Goal: Task Accomplishment & Management: Manage account settings

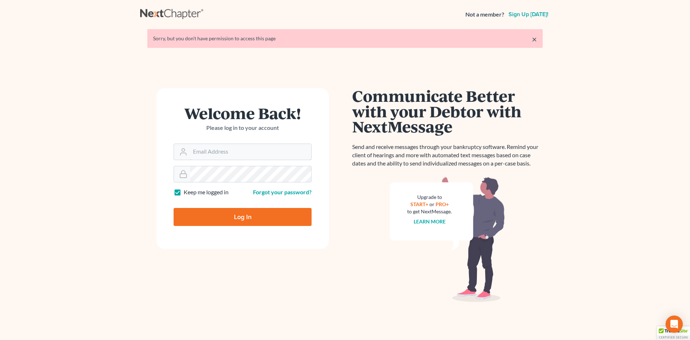
type input "[EMAIL_ADDRESS][DOMAIN_NAME]"
click at [243, 216] on input "Log In" at bounding box center [243, 217] width 138 height 18
type input "Thinking..."
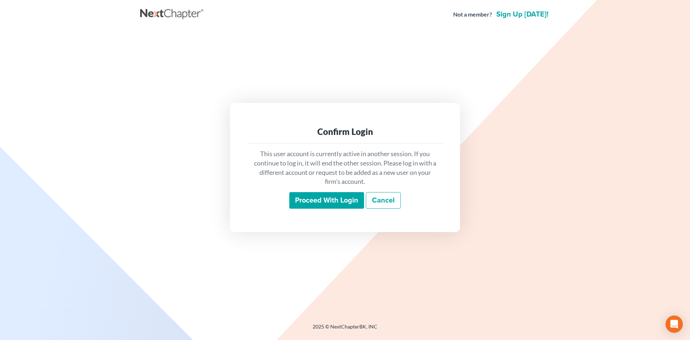
click at [323, 199] on input "Proceed with login" at bounding box center [326, 200] width 75 height 17
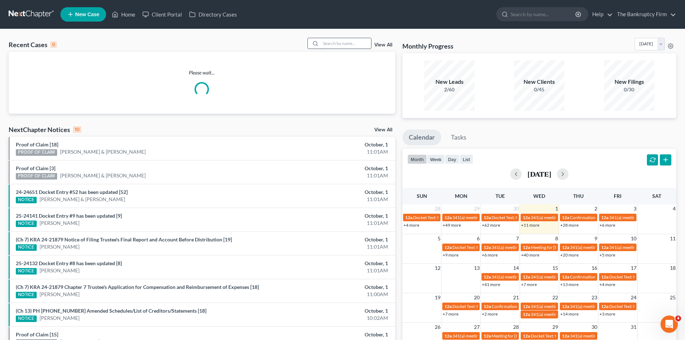
click at [328, 44] on input "search" at bounding box center [346, 43] width 50 height 10
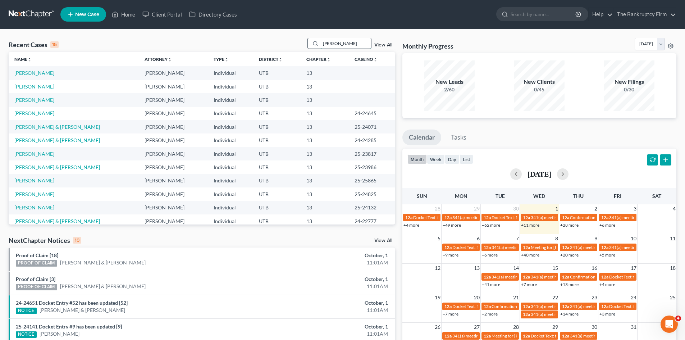
type input "[PERSON_NAME]"
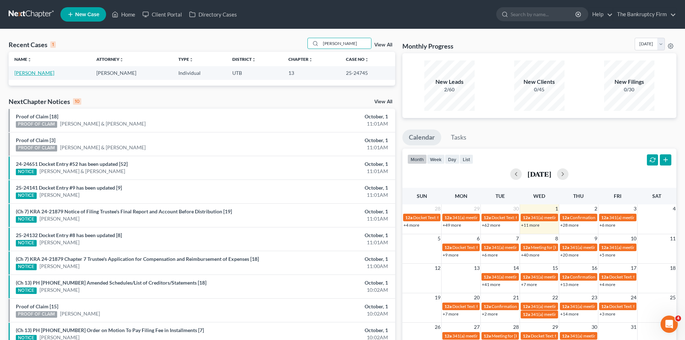
click at [35, 73] on link "[PERSON_NAME]" at bounding box center [34, 73] width 40 height 6
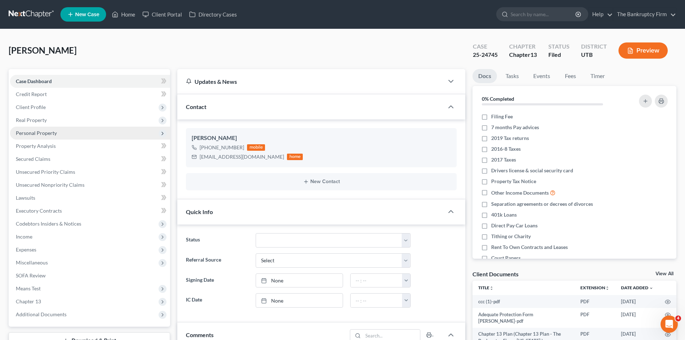
scroll to position [57, 0]
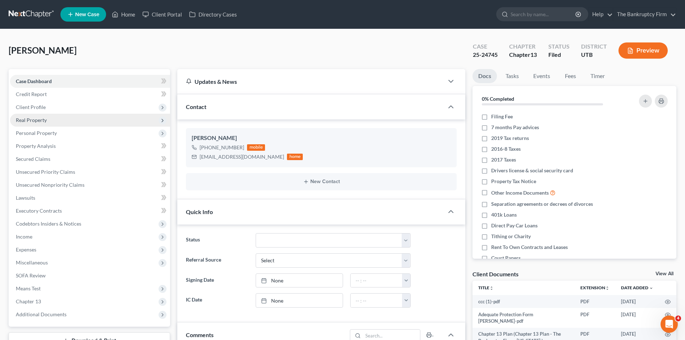
click at [27, 119] on span "Real Property" at bounding box center [31, 120] width 31 height 6
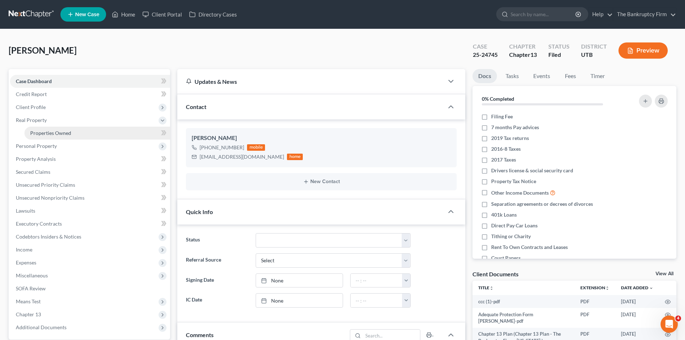
click at [53, 133] on span "Properties Owned" at bounding box center [50, 133] width 41 height 6
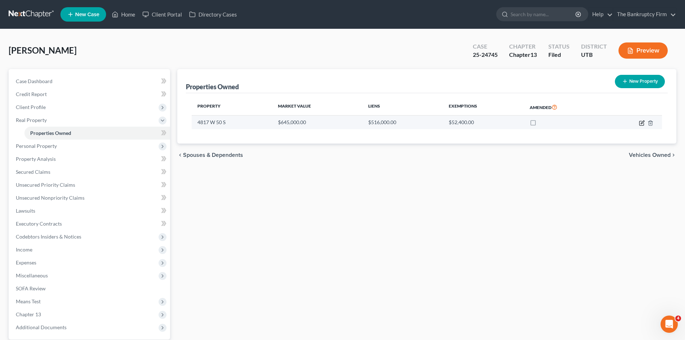
click at [640, 123] on icon "button" at bounding box center [642, 123] width 6 height 6
select select "46"
select select "2"
select select "0"
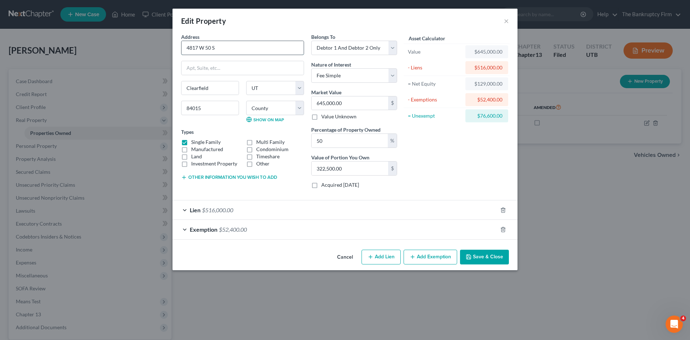
drag, startPoint x: 222, startPoint y: 46, endPoint x: 186, endPoint y: 50, distance: 36.2
click at [186, 50] on input "4817 W 50 S" at bounding box center [243, 48] width 122 height 14
click at [344, 259] on button "Cancel" at bounding box center [345, 257] width 27 height 14
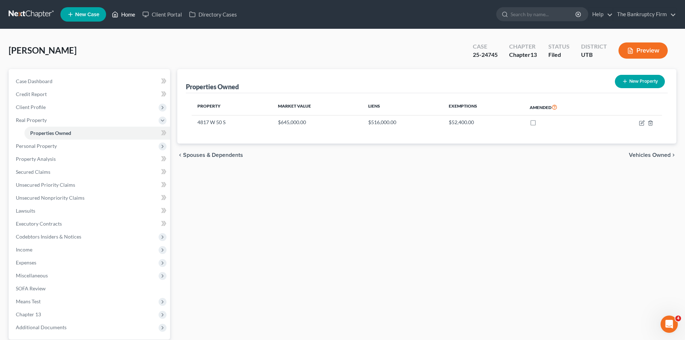
click at [123, 14] on link "Home" at bounding box center [123, 14] width 31 height 13
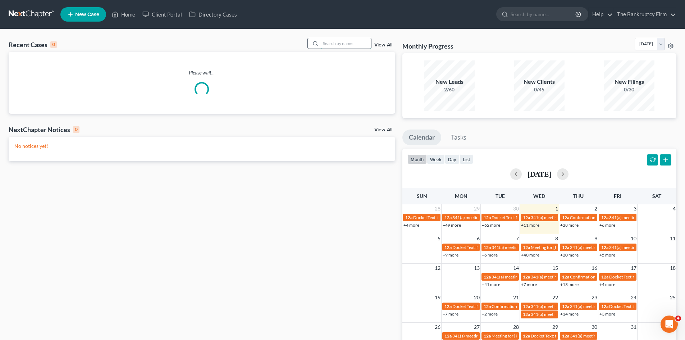
click at [342, 41] on input "search" at bounding box center [346, 43] width 50 height 10
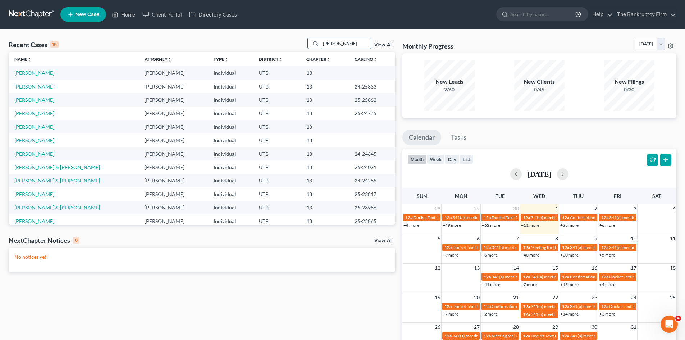
type input "[PERSON_NAME]"
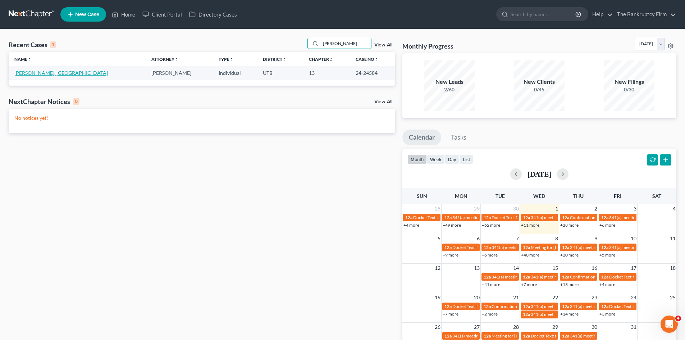
click at [24, 74] on link "[PERSON_NAME], [GEOGRAPHIC_DATA]" at bounding box center [61, 73] width 94 height 6
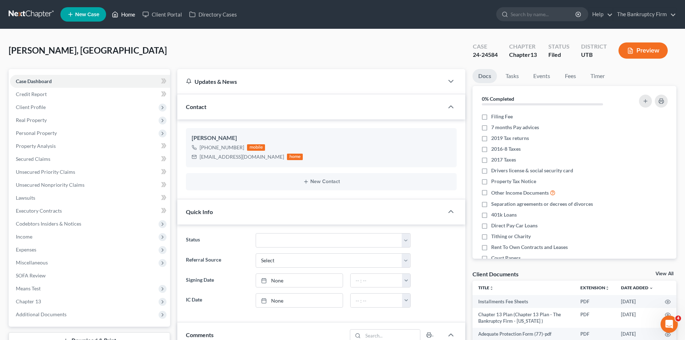
click at [120, 14] on link "Home" at bounding box center [123, 14] width 31 height 13
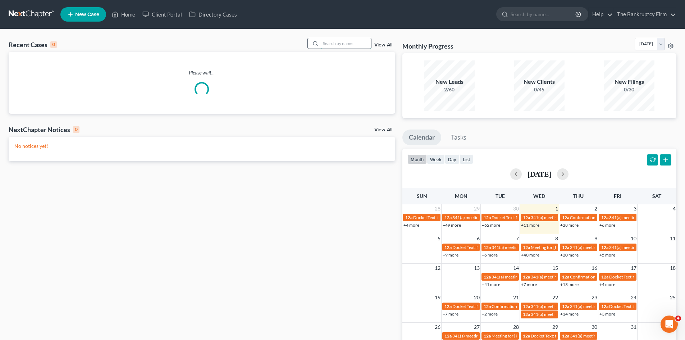
click at [326, 44] on input "search" at bounding box center [346, 43] width 50 height 10
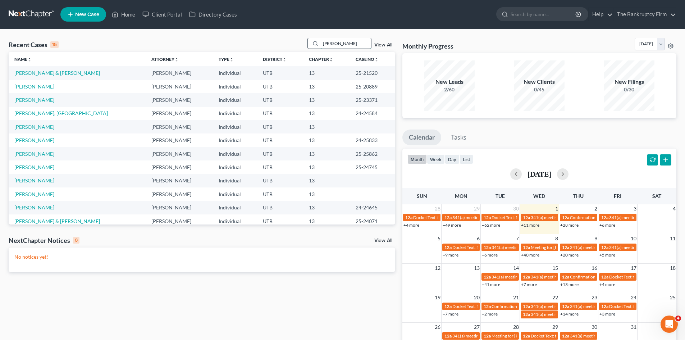
type input "[PERSON_NAME]"
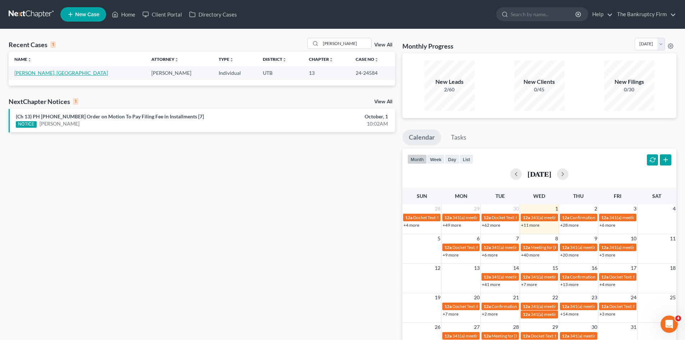
click at [29, 74] on link "[PERSON_NAME], [GEOGRAPHIC_DATA]" at bounding box center [61, 73] width 94 height 6
select select "3"
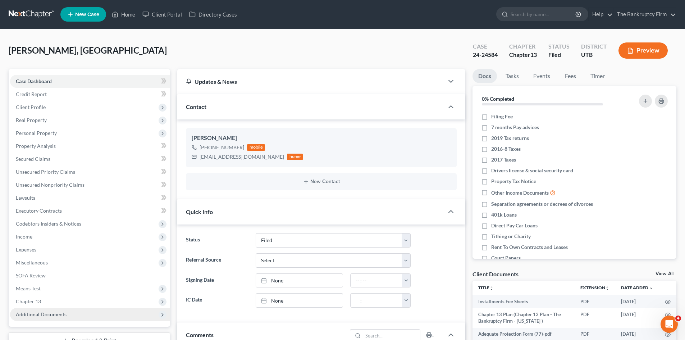
click at [46, 315] on span "Additional Documents" at bounding box center [41, 314] width 51 height 6
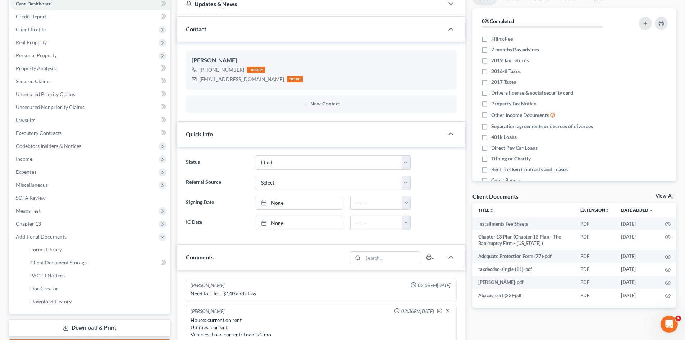
scroll to position [180, 0]
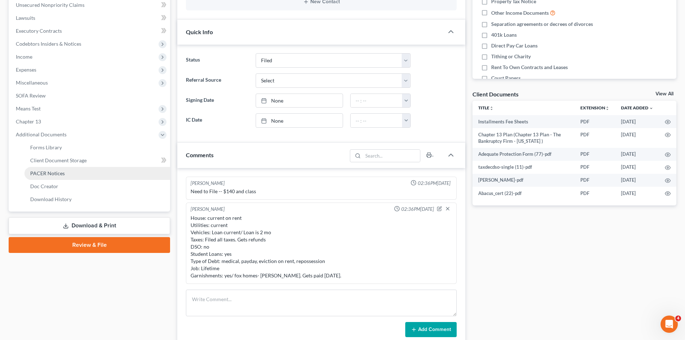
click at [49, 172] on span "PACER Notices" at bounding box center [47, 173] width 35 height 6
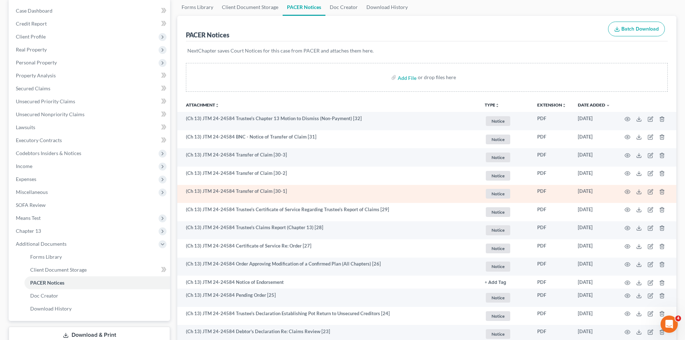
scroll to position [72, 0]
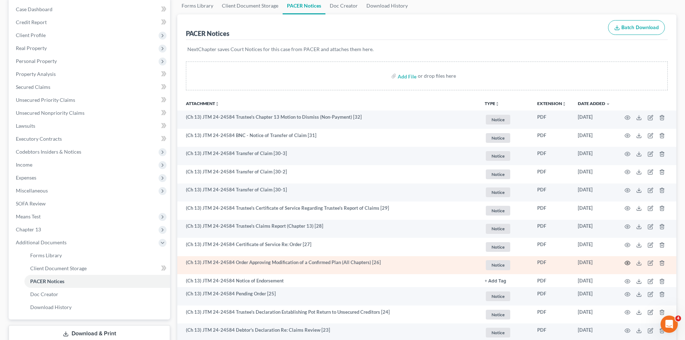
click at [628, 263] on circle "button" at bounding box center [627, 262] width 1 height 1
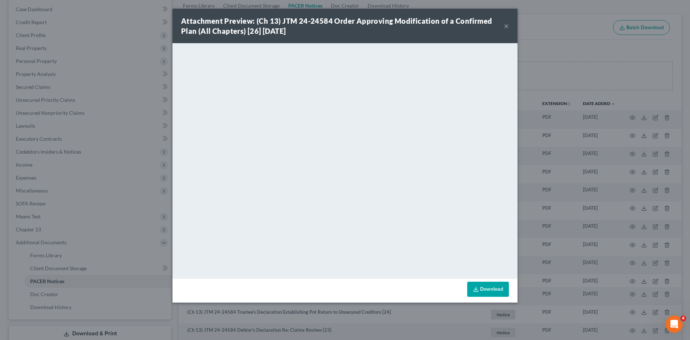
click at [506, 25] on button "×" at bounding box center [506, 26] width 5 height 9
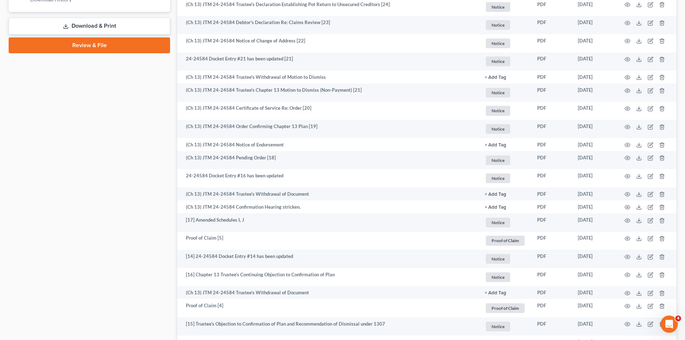
scroll to position [396, 0]
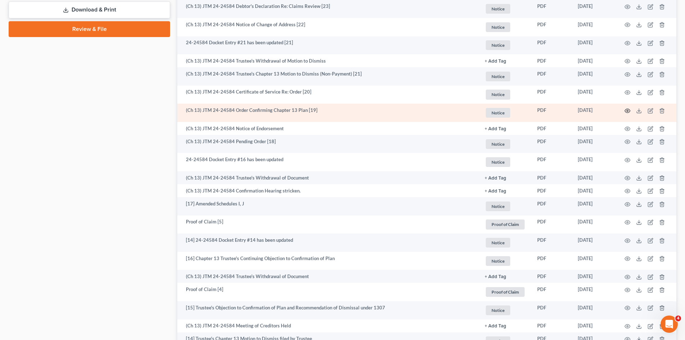
click at [625, 110] on icon "button" at bounding box center [628, 111] width 6 height 6
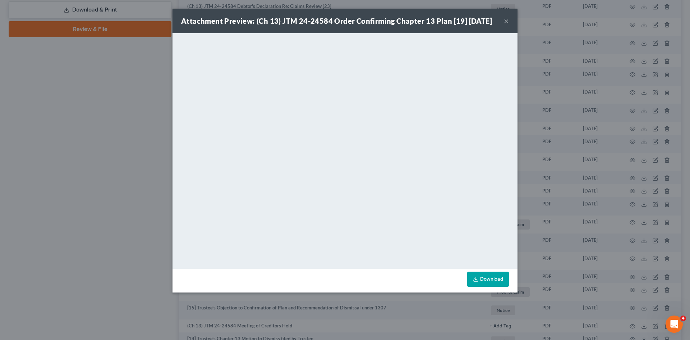
click at [506, 21] on button "×" at bounding box center [506, 21] width 5 height 9
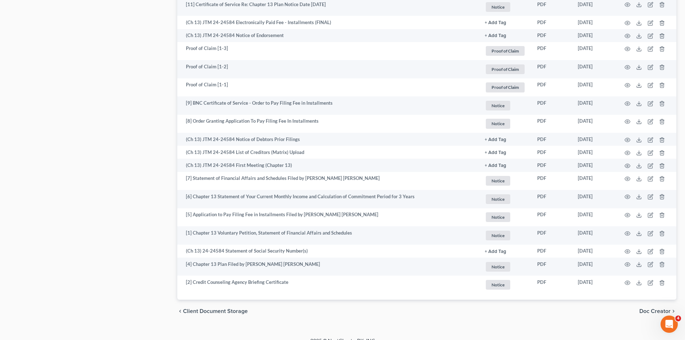
scroll to position [849, 0]
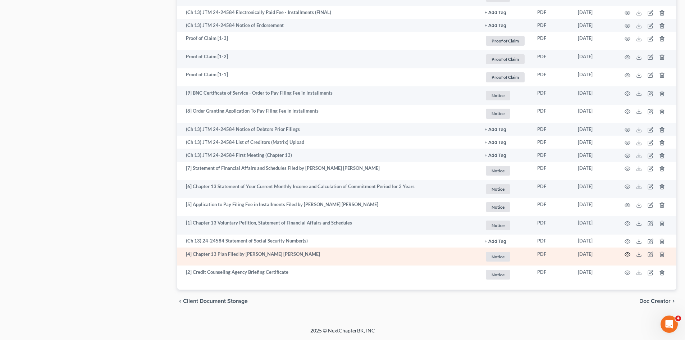
click at [625, 254] on icon "button" at bounding box center [627, 254] width 5 height 4
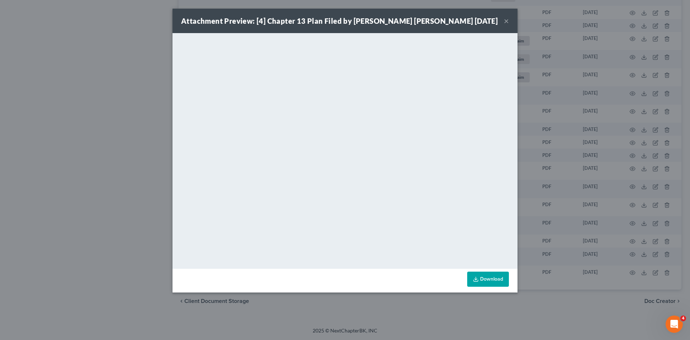
click at [506, 20] on button "×" at bounding box center [506, 21] width 5 height 9
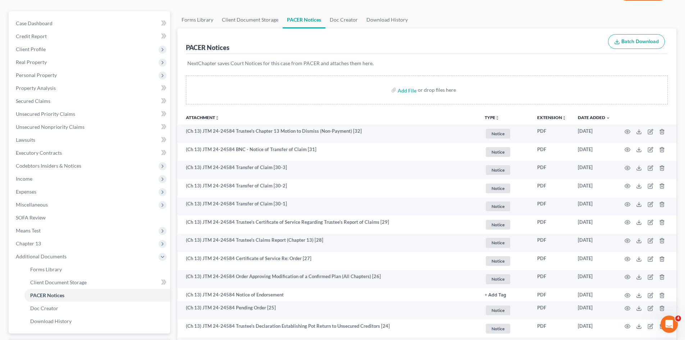
scroll to position [0, 0]
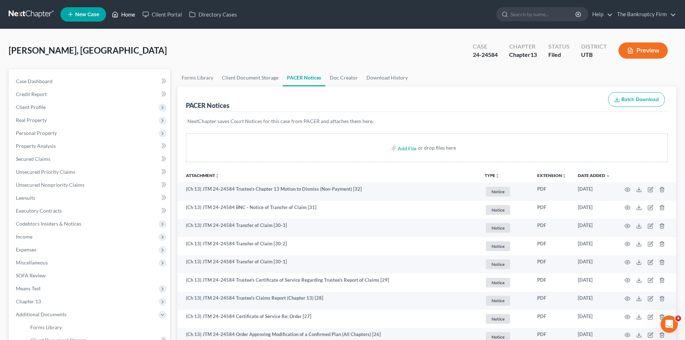
drag, startPoint x: 127, startPoint y: 12, endPoint x: 222, endPoint y: 29, distance: 96.5
click at [127, 12] on link "Home" at bounding box center [123, 14] width 31 height 13
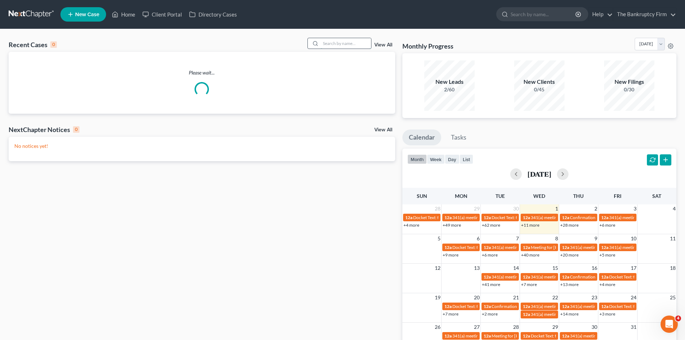
click at [329, 44] on input "search" at bounding box center [346, 43] width 50 height 10
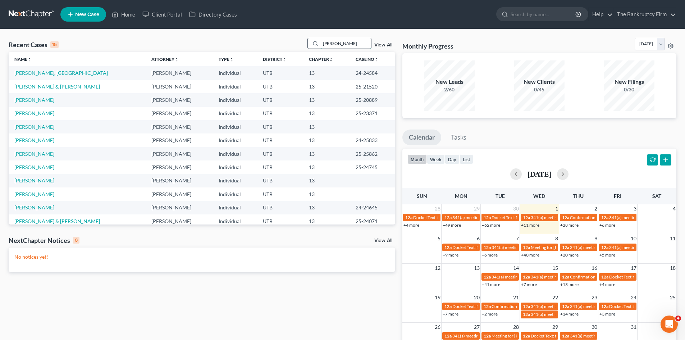
type input "[PERSON_NAME]"
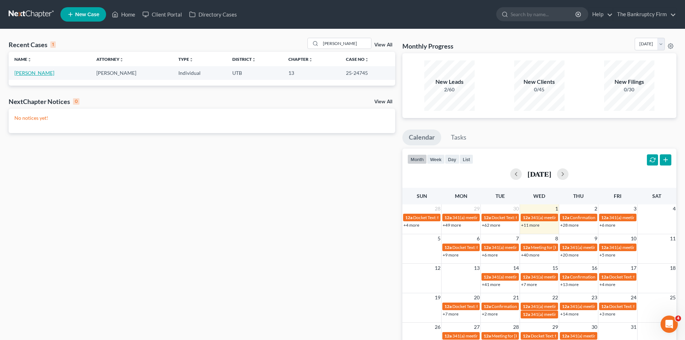
click at [33, 74] on link "[PERSON_NAME]" at bounding box center [34, 73] width 40 height 6
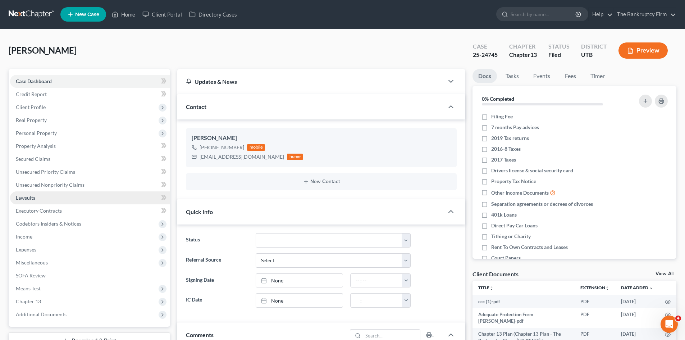
scroll to position [57, 0]
click at [123, 13] on link "Home" at bounding box center [123, 14] width 31 height 13
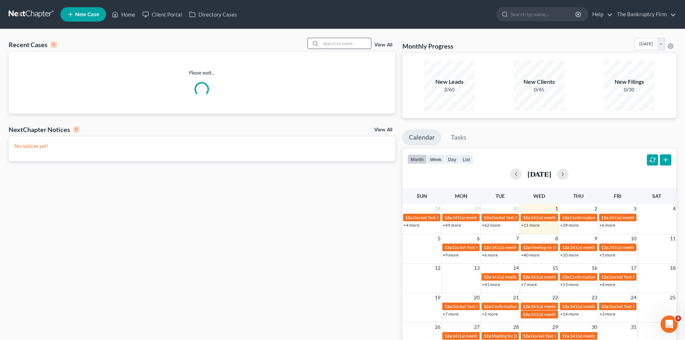
click at [333, 42] on input "search" at bounding box center [346, 43] width 50 height 10
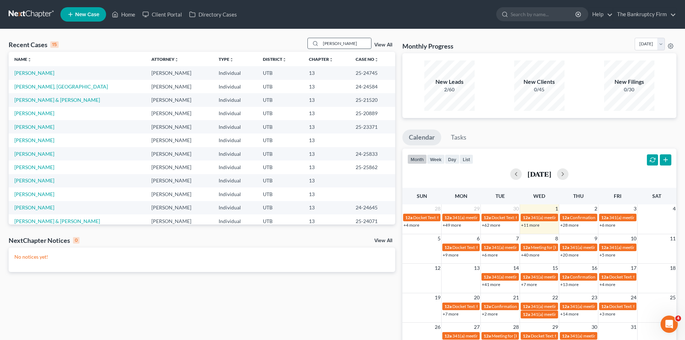
type input "[PERSON_NAME]"
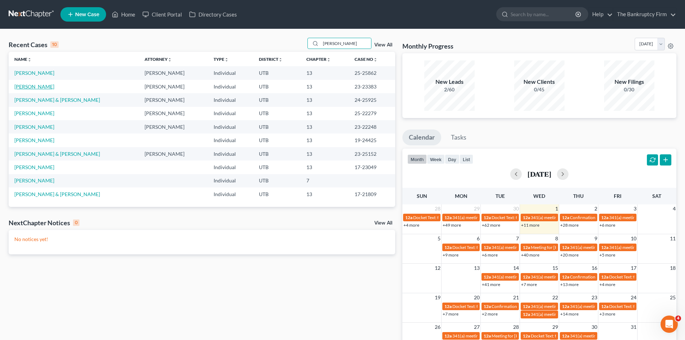
click at [27, 89] on link "[PERSON_NAME]" at bounding box center [34, 86] width 40 height 6
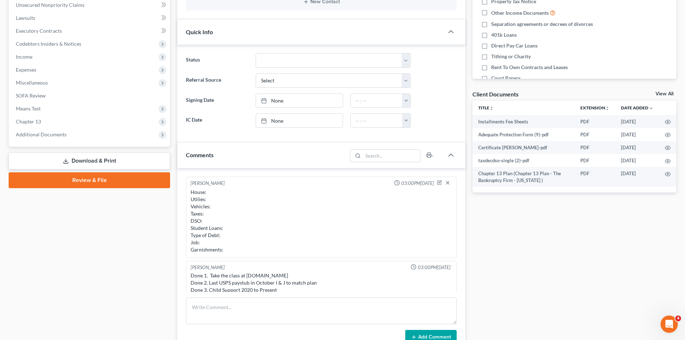
scroll to position [43, 0]
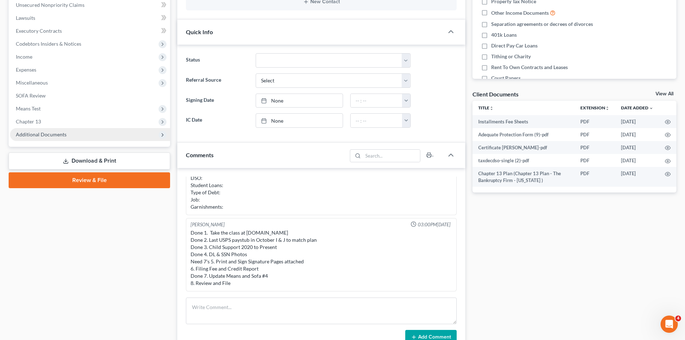
click at [44, 137] on span "Additional Documents" at bounding box center [90, 134] width 160 height 13
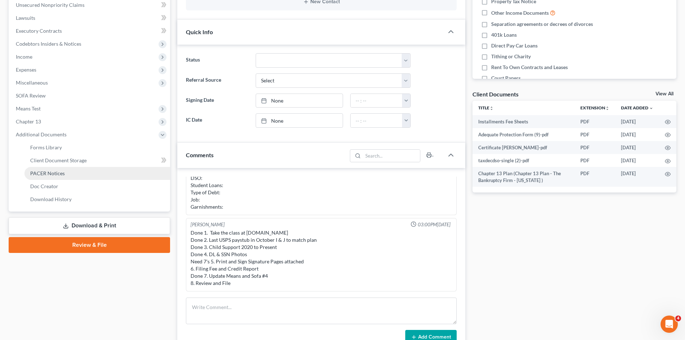
click at [41, 174] on span "PACER Notices" at bounding box center [47, 173] width 35 height 6
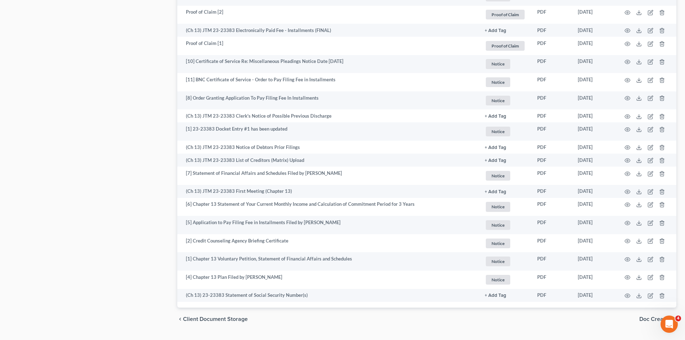
scroll to position [1115, 0]
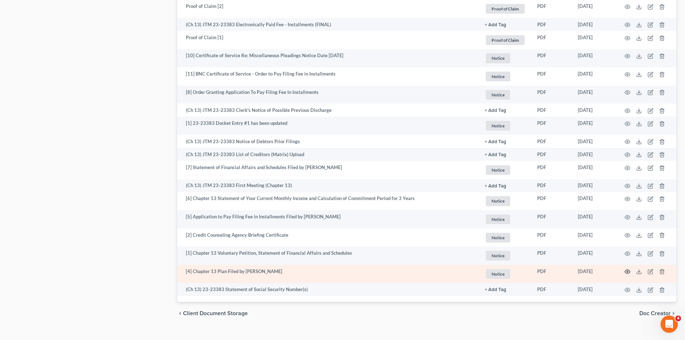
click at [629, 270] on icon "button" at bounding box center [627, 272] width 5 height 4
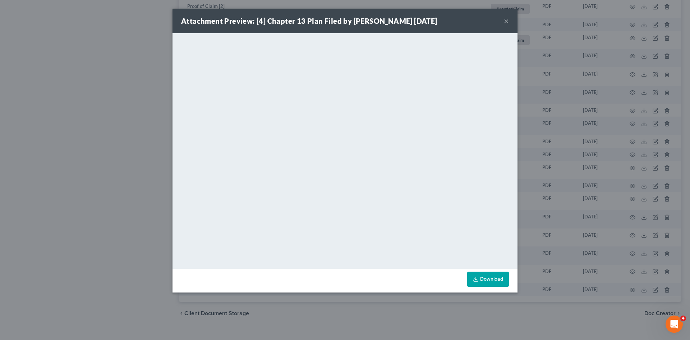
click at [507, 23] on button "×" at bounding box center [506, 21] width 5 height 9
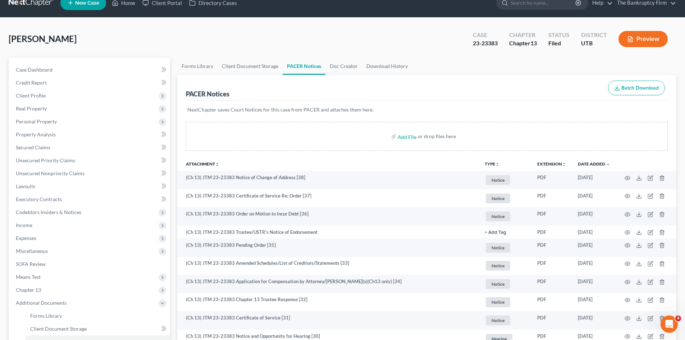
scroll to position [0, 0]
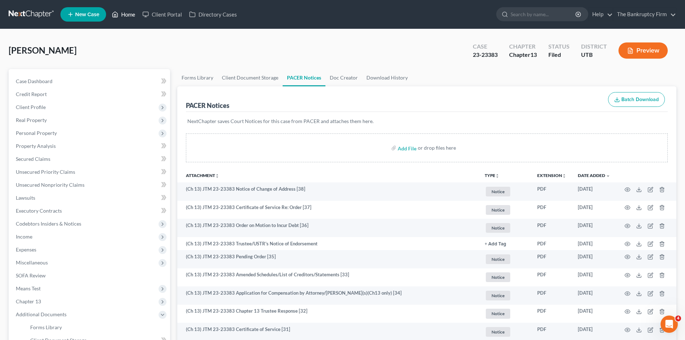
click at [123, 15] on link "Home" at bounding box center [123, 14] width 31 height 13
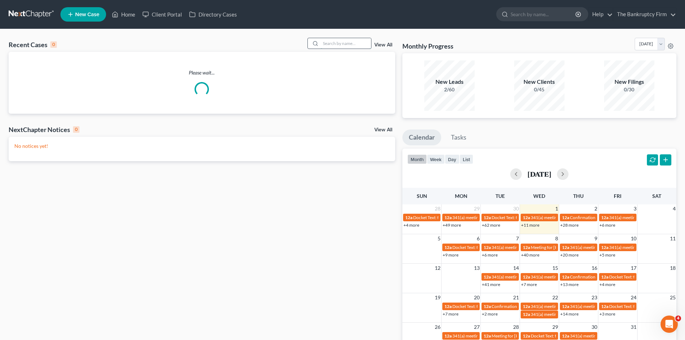
click at [345, 44] on input "search" at bounding box center [346, 43] width 50 height 10
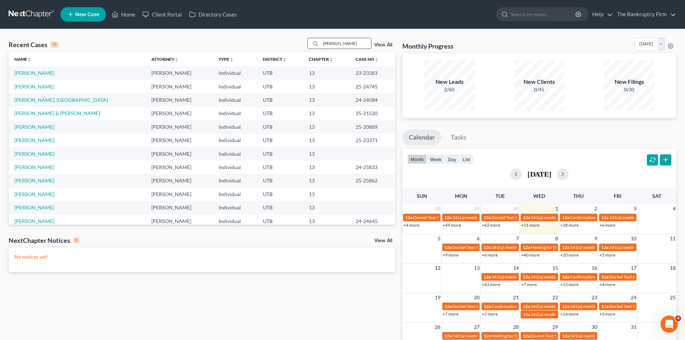
type input "[PERSON_NAME]"
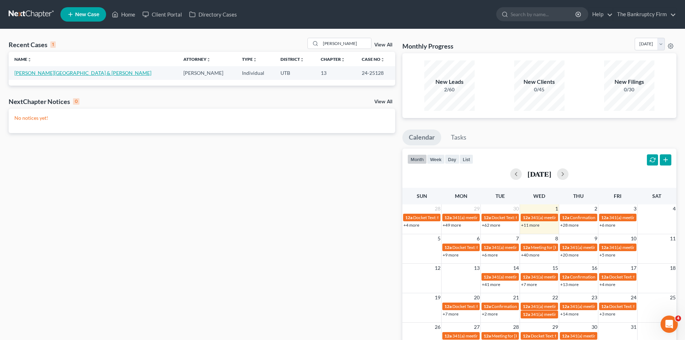
click at [32, 73] on link "[PERSON_NAME][GEOGRAPHIC_DATA] & [PERSON_NAME]" at bounding box center [82, 73] width 137 height 6
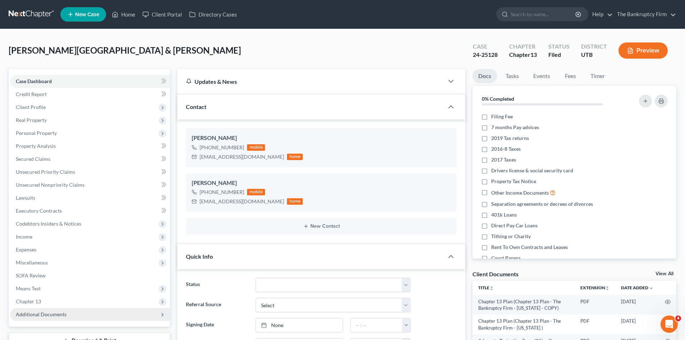
scroll to position [57, 0]
click at [53, 316] on span "Additional Documents" at bounding box center [41, 314] width 51 height 6
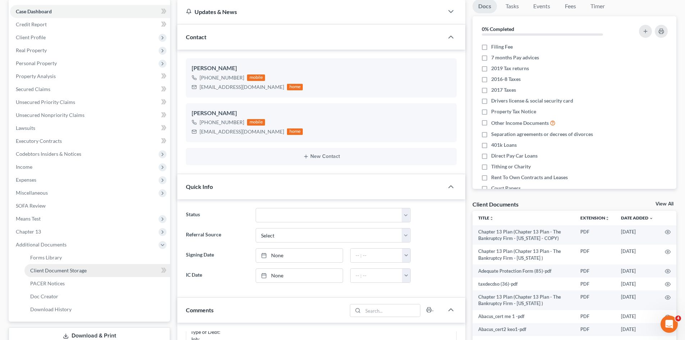
scroll to position [72, 0]
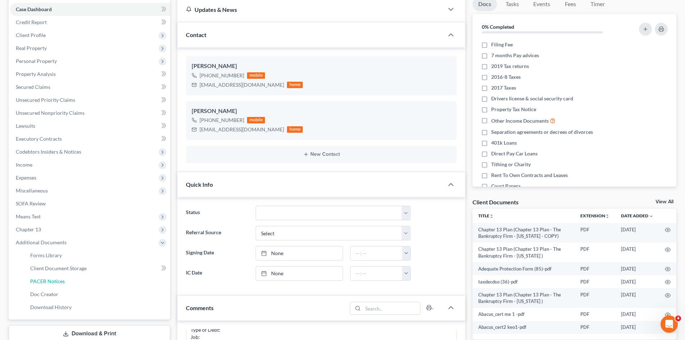
drag, startPoint x: 46, startPoint y: 282, endPoint x: 301, endPoint y: 230, distance: 260.6
click at [46, 282] on span "PACER Notices" at bounding box center [47, 281] width 35 height 6
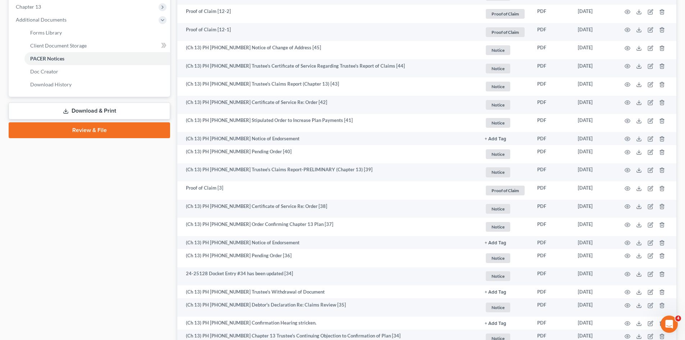
scroll to position [360, 0]
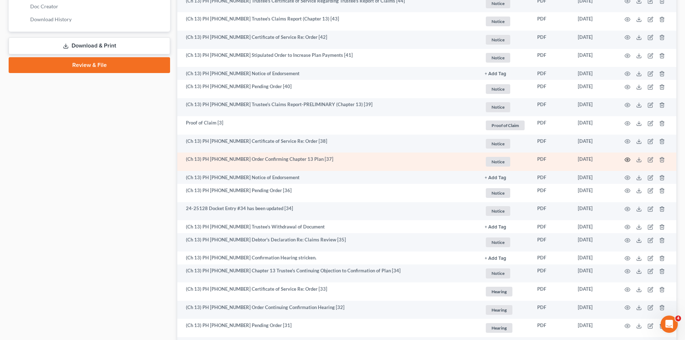
click at [629, 160] on icon "button" at bounding box center [628, 160] width 6 height 6
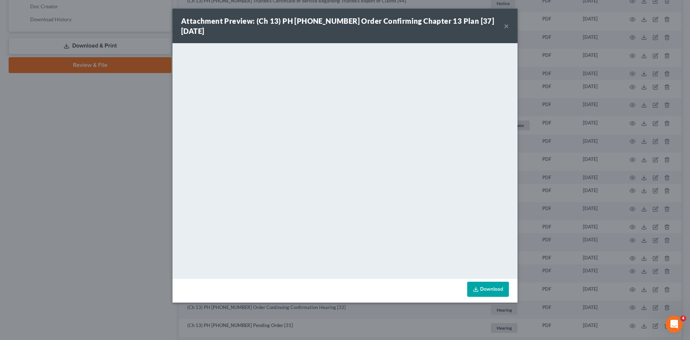
click at [506, 22] on button "×" at bounding box center [506, 26] width 5 height 9
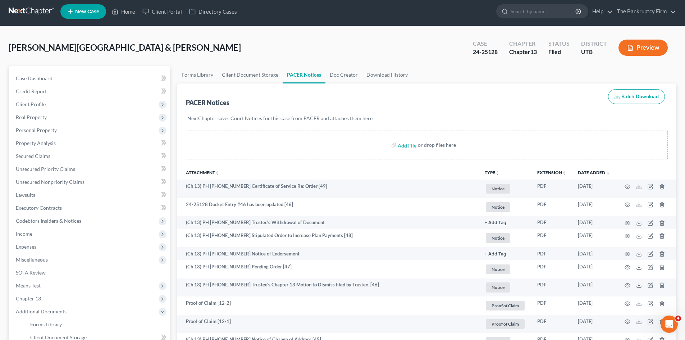
scroll to position [0, 0]
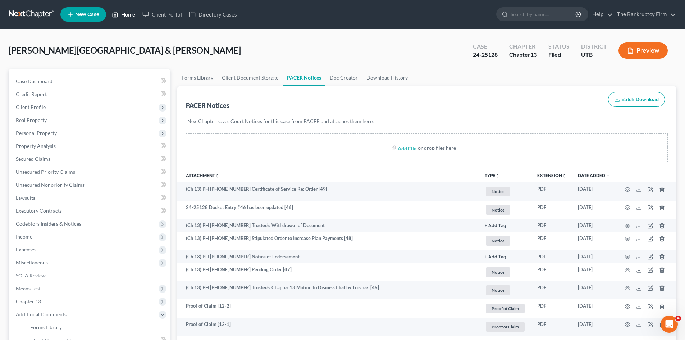
click at [126, 13] on link "Home" at bounding box center [123, 14] width 31 height 13
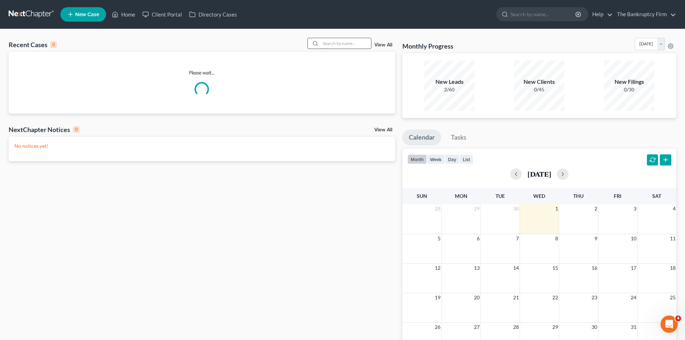
click at [354, 44] on input "search" at bounding box center [346, 43] width 50 height 10
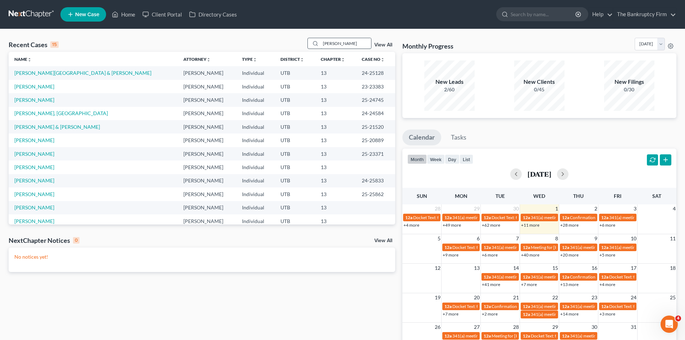
type input "[PERSON_NAME]"
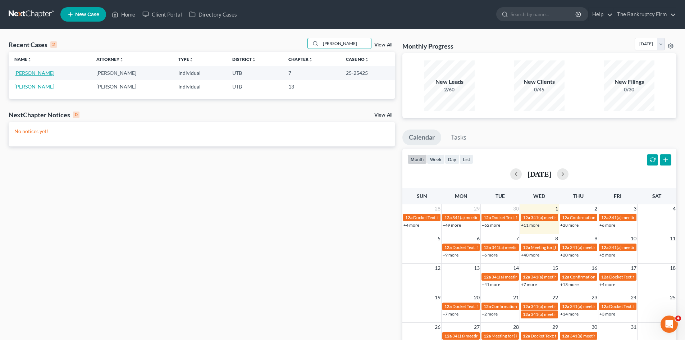
click at [24, 74] on link "[PERSON_NAME]" at bounding box center [34, 73] width 40 height 6
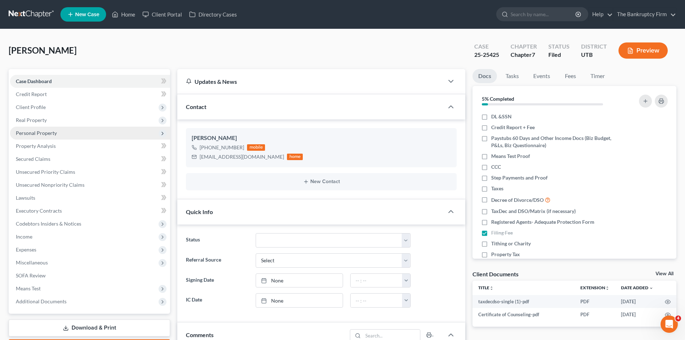
click at [27, 131] on span "Personal Property" at bounding box center [36, 133] width 41 height 6
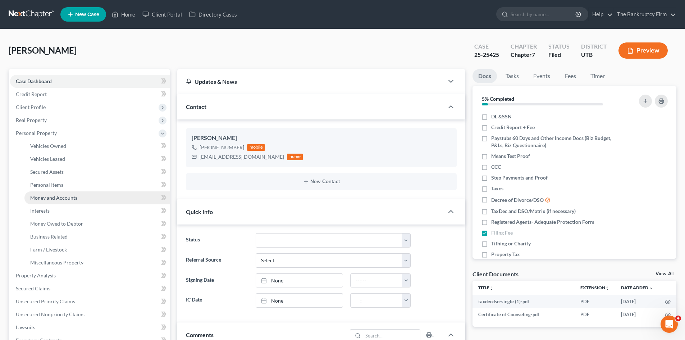
click at [56, 197] on span "Money and Accounts" at bounding box center [53, 198] width 47 height 6
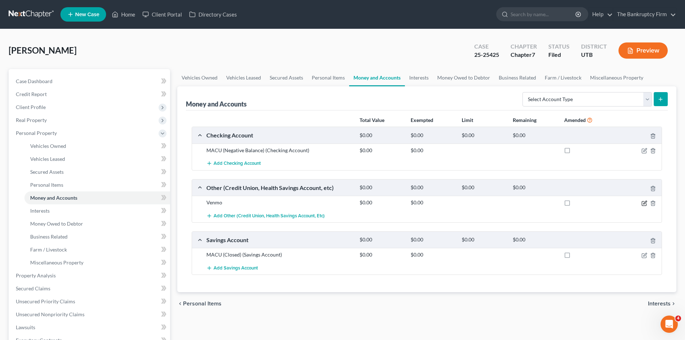
click at [644, 202] on icon "button" at bounding box center [644, 202] width 3 height 3
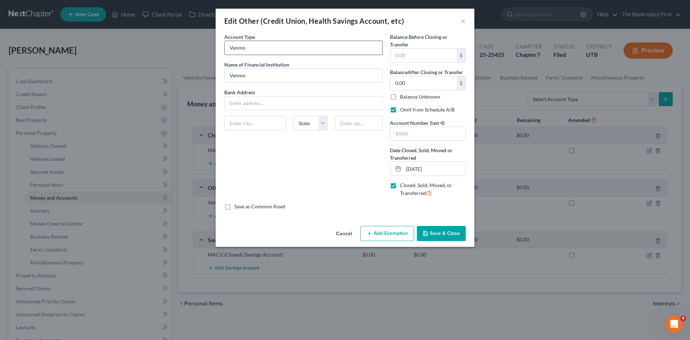
click at [255, 46] on input "Venmo" at bounding box center [304, 48] width 158 height 14
type input "Venmo (Closed)"
click at [255, 74] on input "Venmo" at bounding box center [304, 76] width 158 height 14
type input "Venmo (Closed)"
click at [443, 229] on button "Save & Close" at bounding box center [441, 233] width 49 height 15
